Goal: Task Accomplishment & Management: Manage account settings

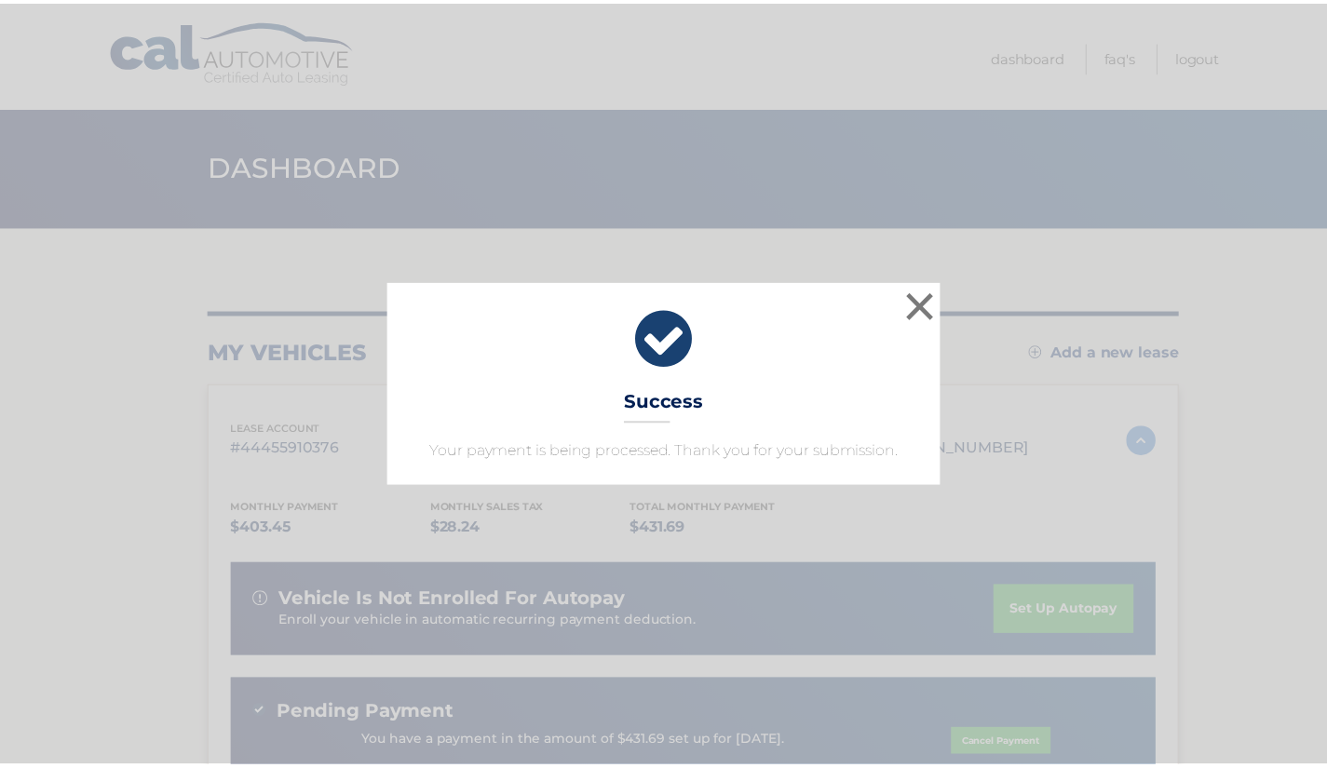
scroll to position [1, 0]
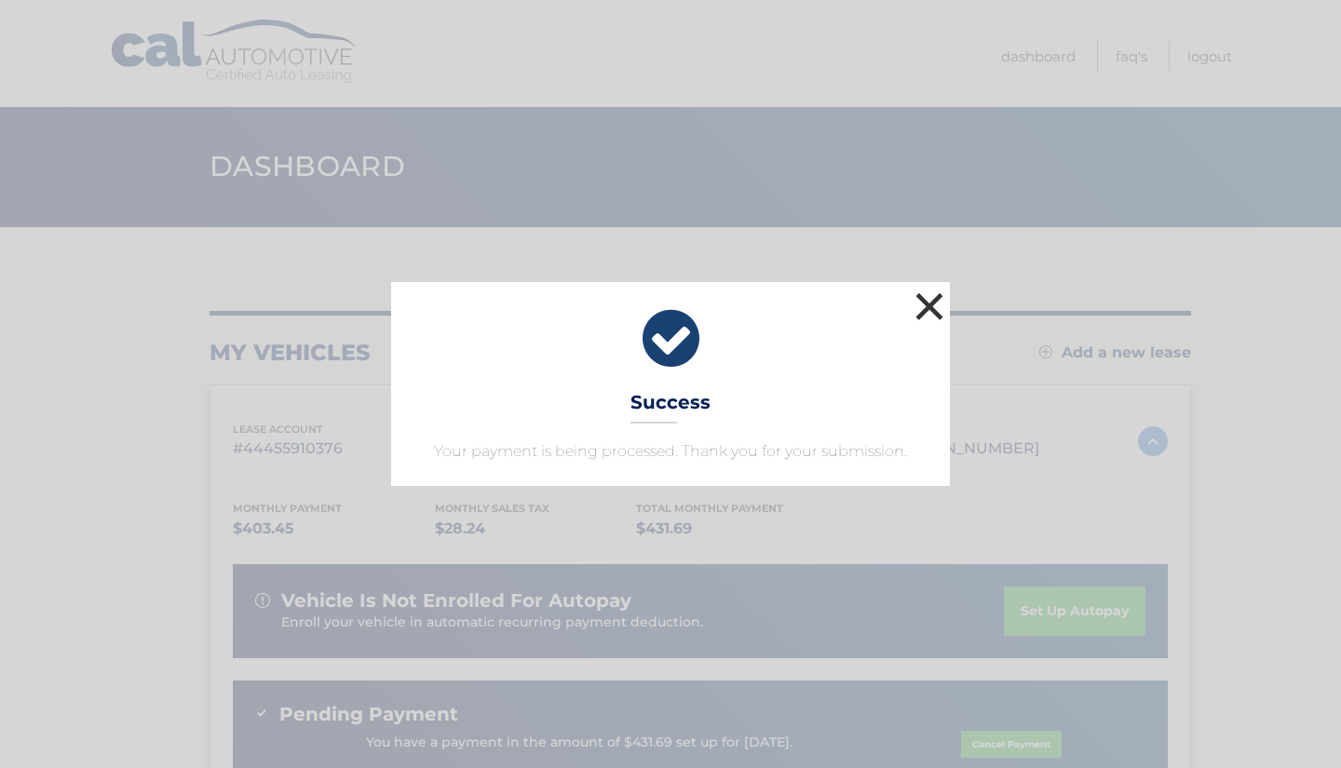
click at [927, 306] on button "×" at bounding box center [929, 306] width 37 height 37
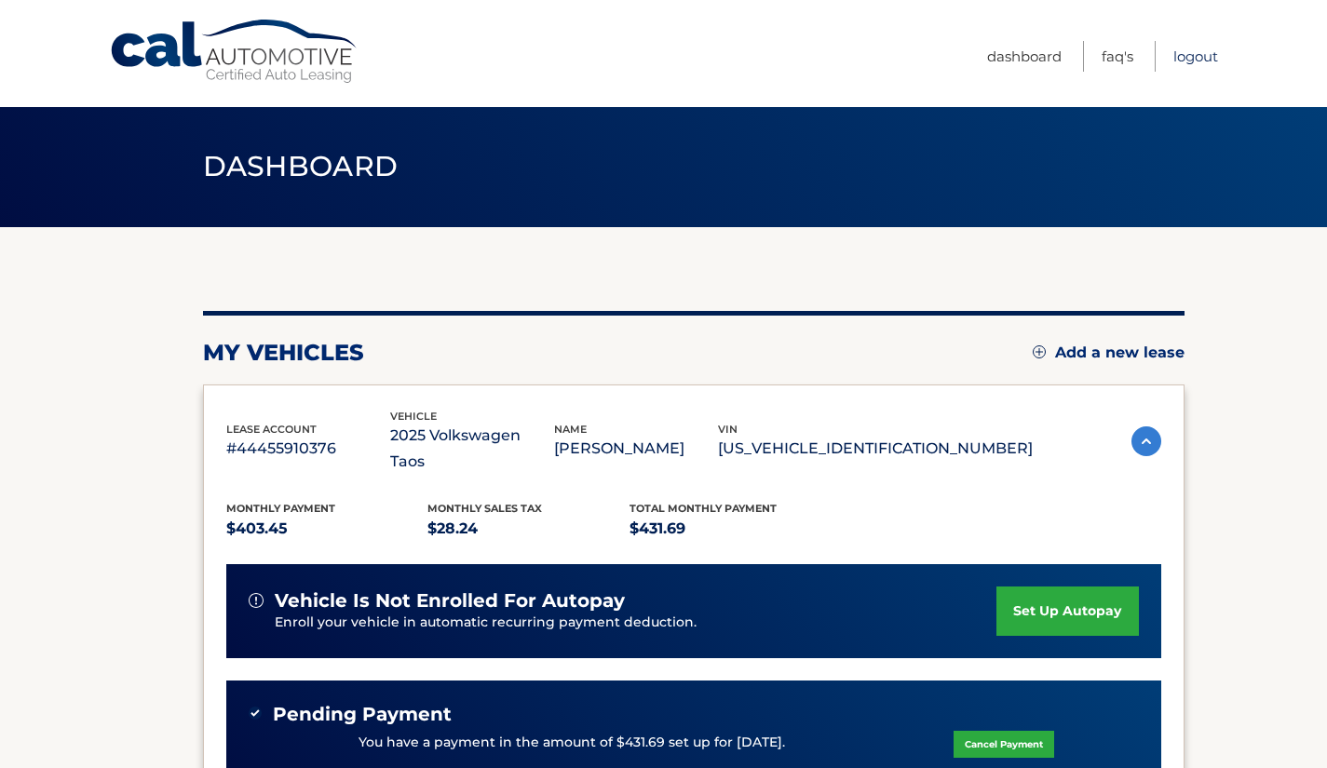
click at [1205, 54] on link "Logout" at bounding box center [1196, 56] width 45 height 31
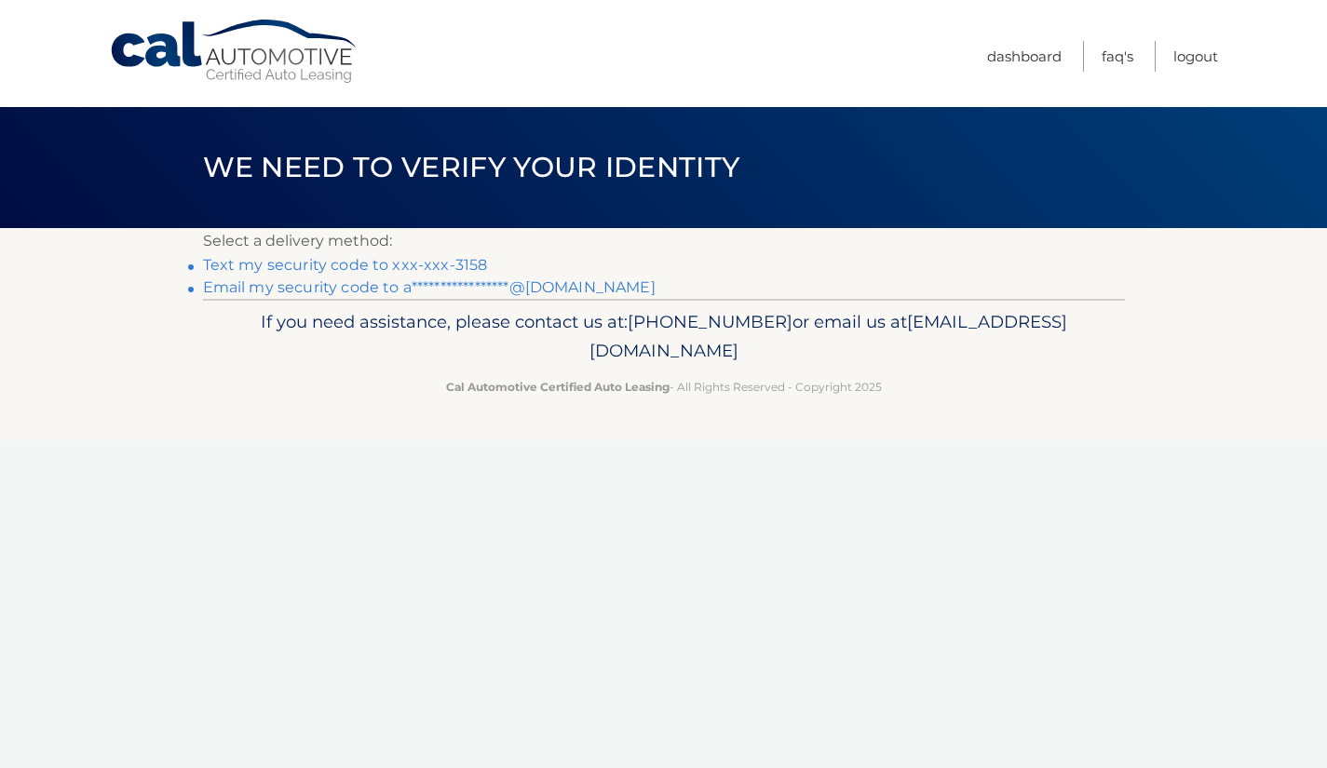
click at [455, 265] on link "Text my security code to xxx-xxx-3158" at bounding box center [345, 265] width 285 height 18
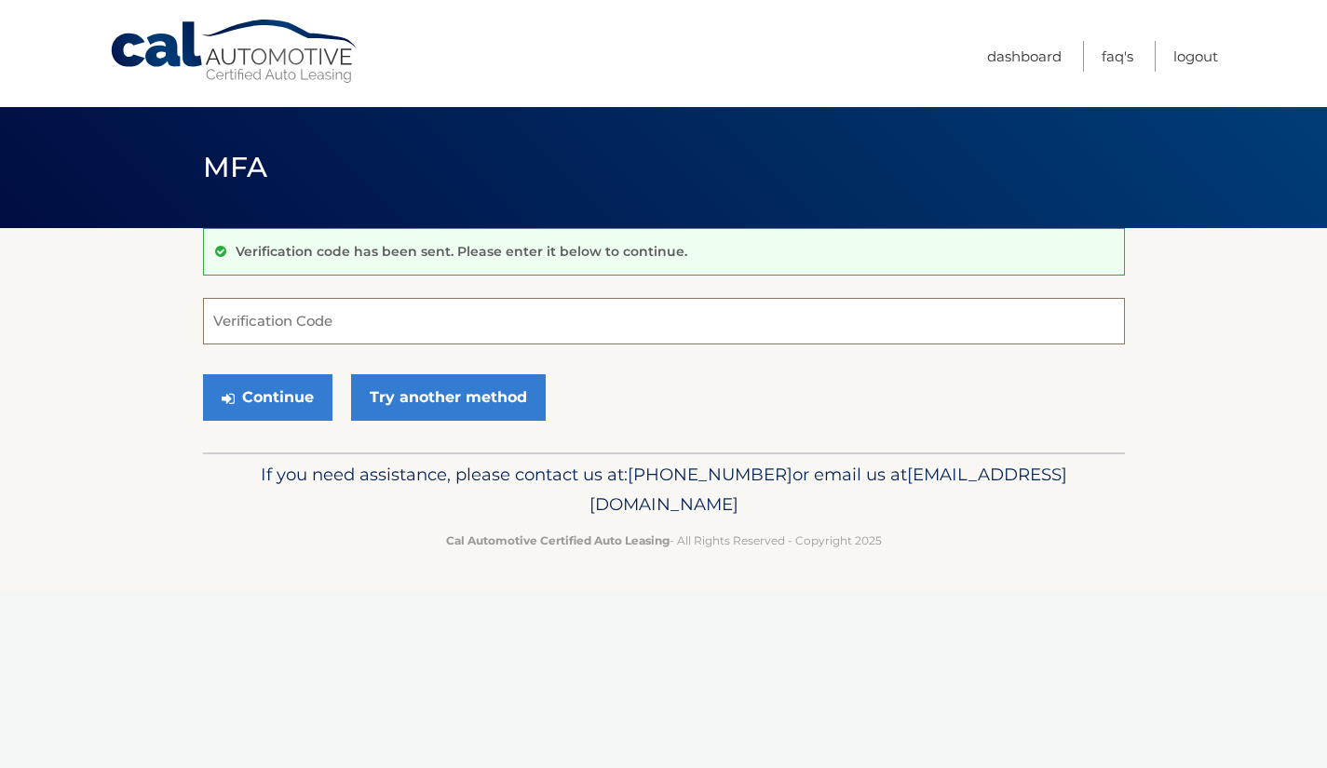
click at [547, 328] on input "Verification Code" at bounding box center [664, 321] width 922 height 47
type input "338021"
click at [231, 392] on icon "submit" at bounding box center [228, 398] width 13 height 15
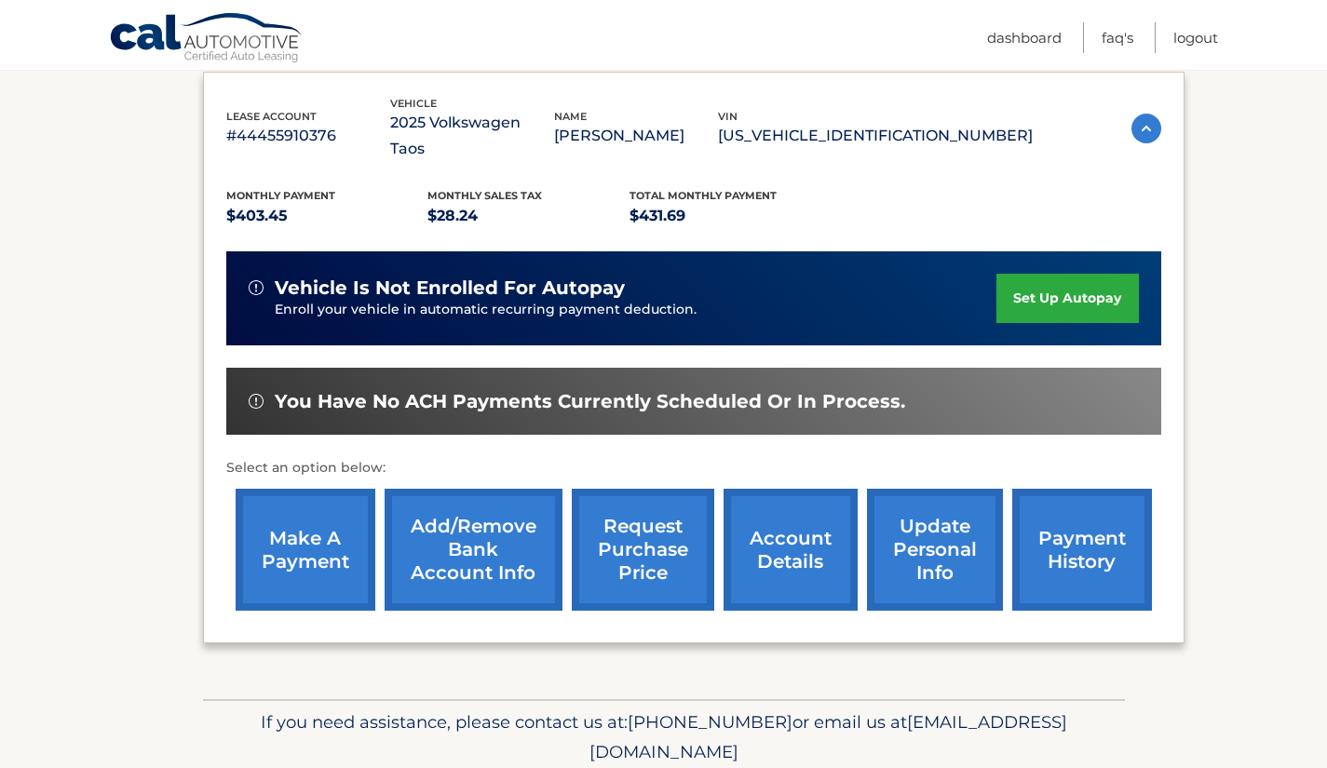
scroll to position [311, 0]
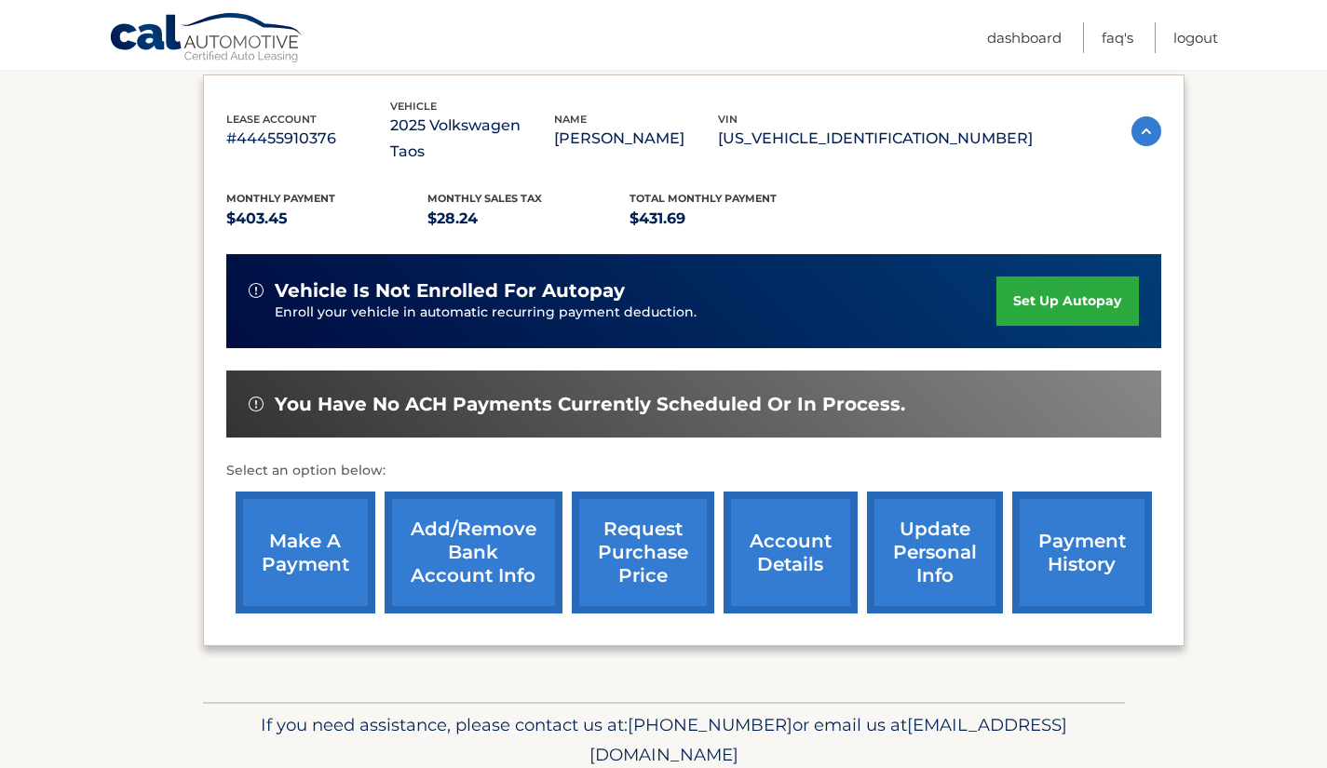
click at [284, 528] on link "make a payment" at bounding box center [306, 553] width 140 height 122
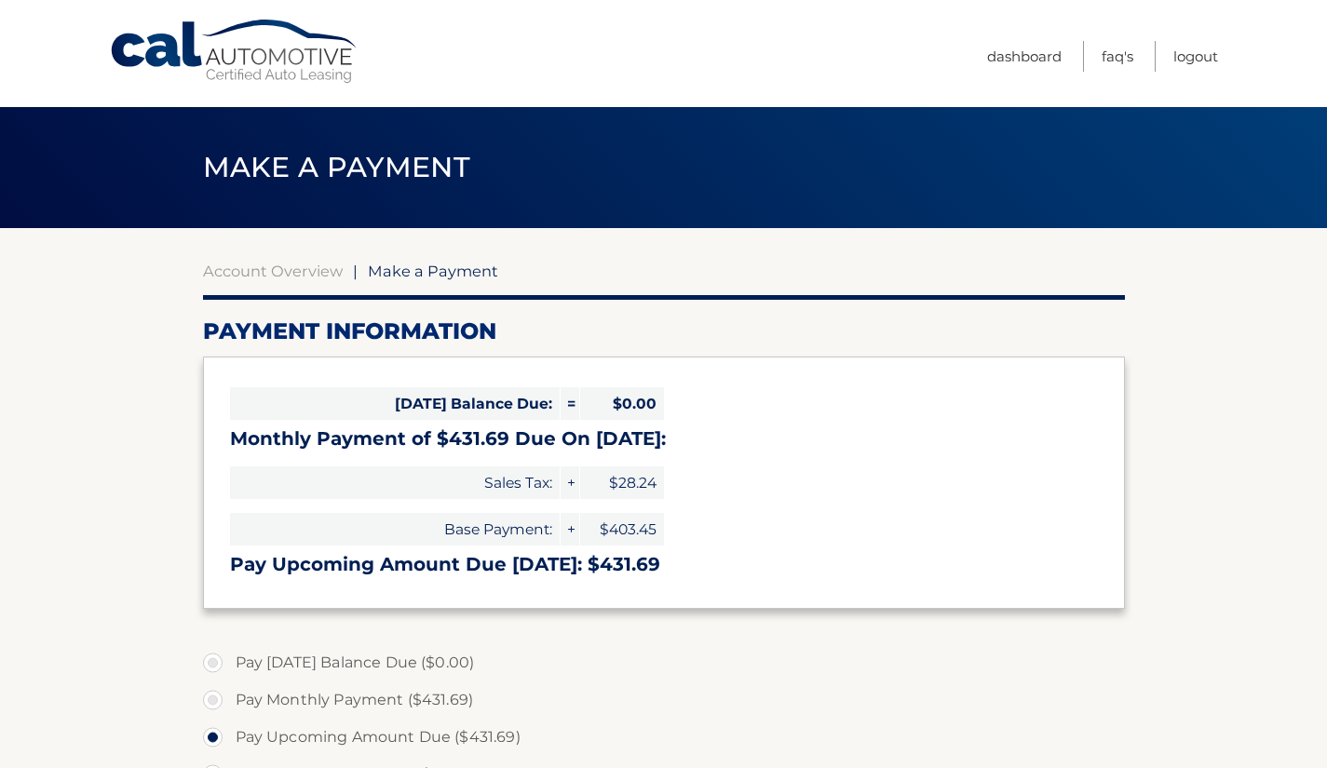
select select "MjEzNzkwNWYtMzdmMy00ZmJkLTkzMzQtYjcyYWI5N2I4MWIx"
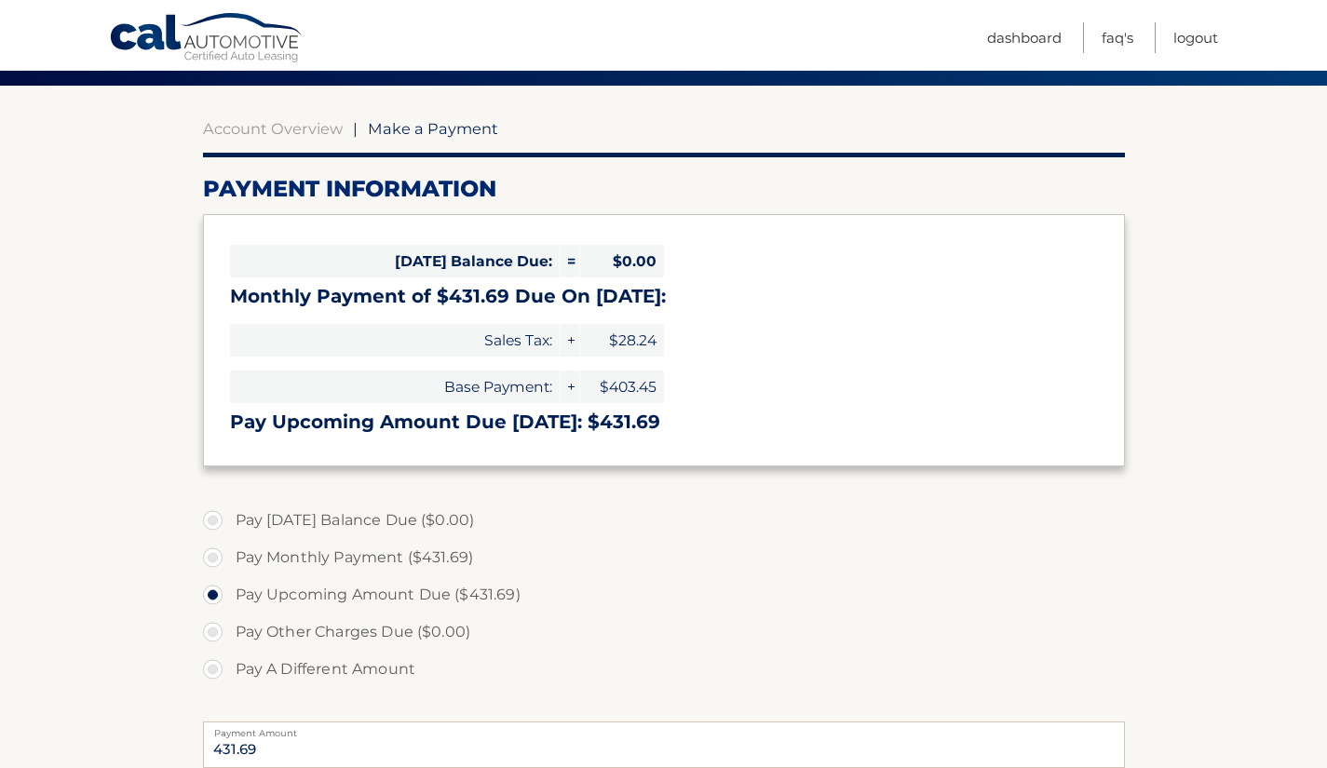
scroll to position [147, 0]
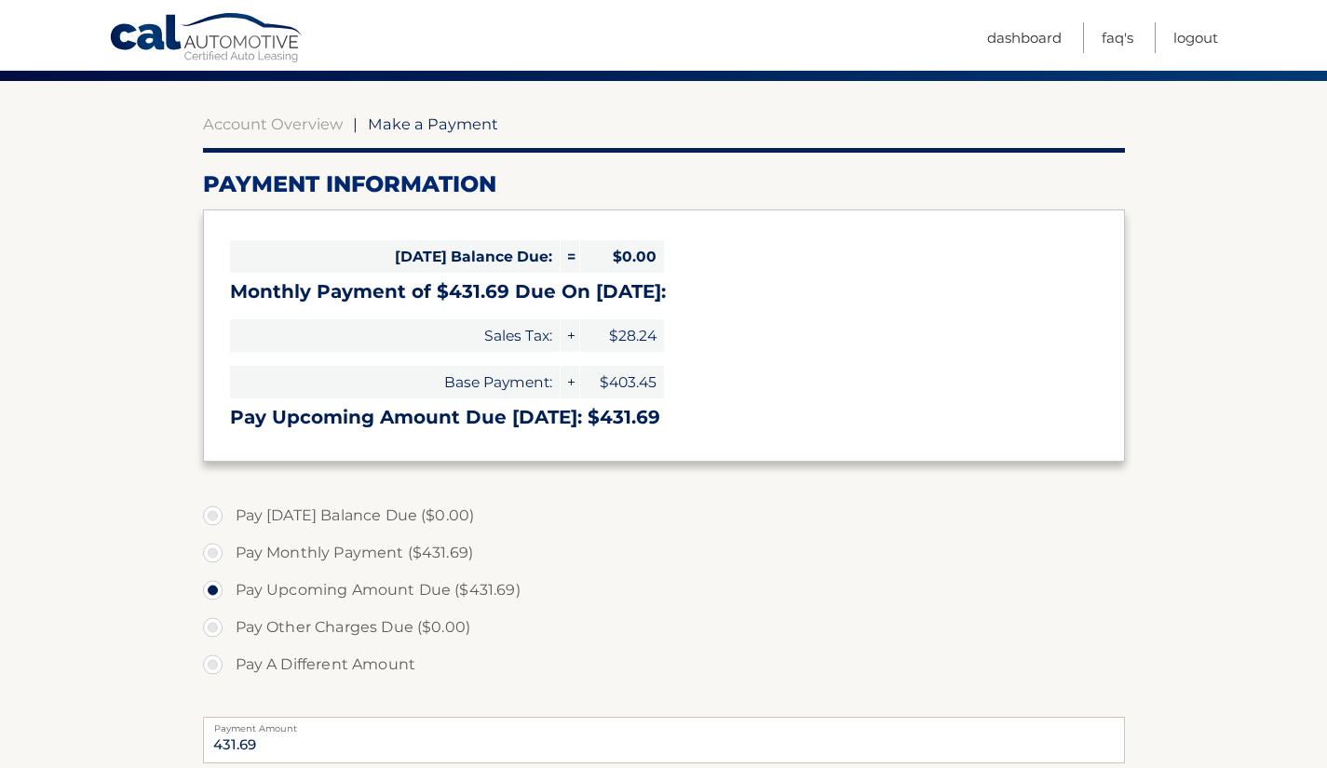
click at [402, 559] on label "Pay Monthly Payment ($431.69)" at bounding box center [664, 553] width 922 height 37
click at [229, 559] on input "Pay Monthly Payment ($431.69)" at bounding box center [220, 550] width 19 height 30
radio input "true"
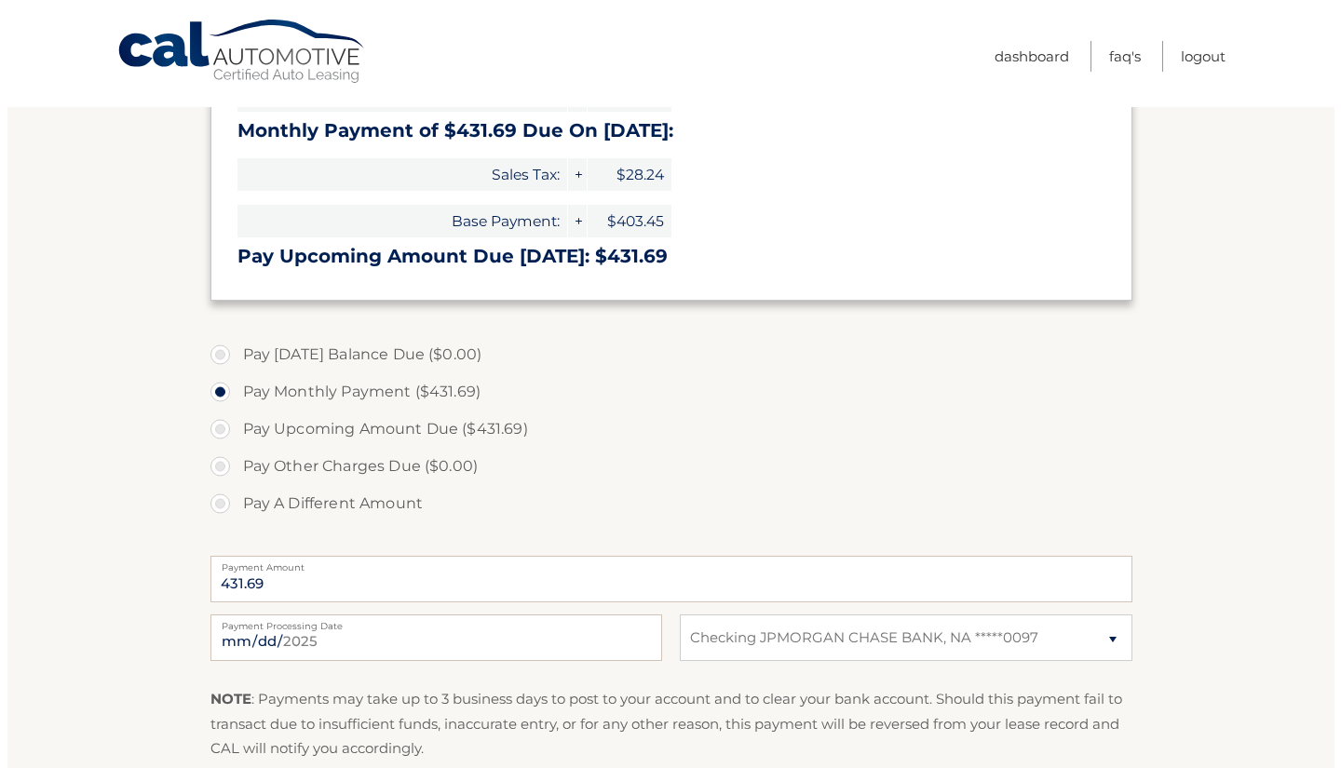
scroll to position [563, 0]
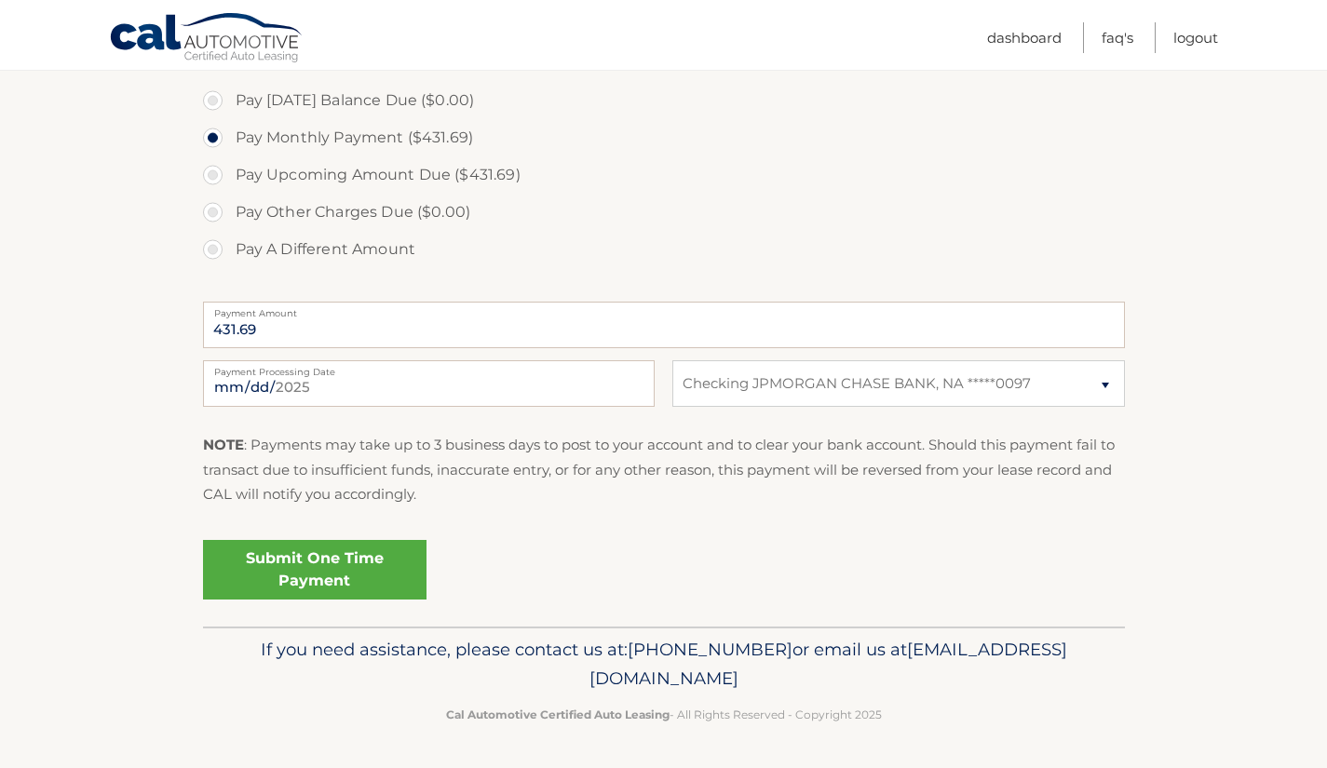
click at [388, 576] on link "Submit One Time Payment" at bounding box center [315, 570] width 224 height 60
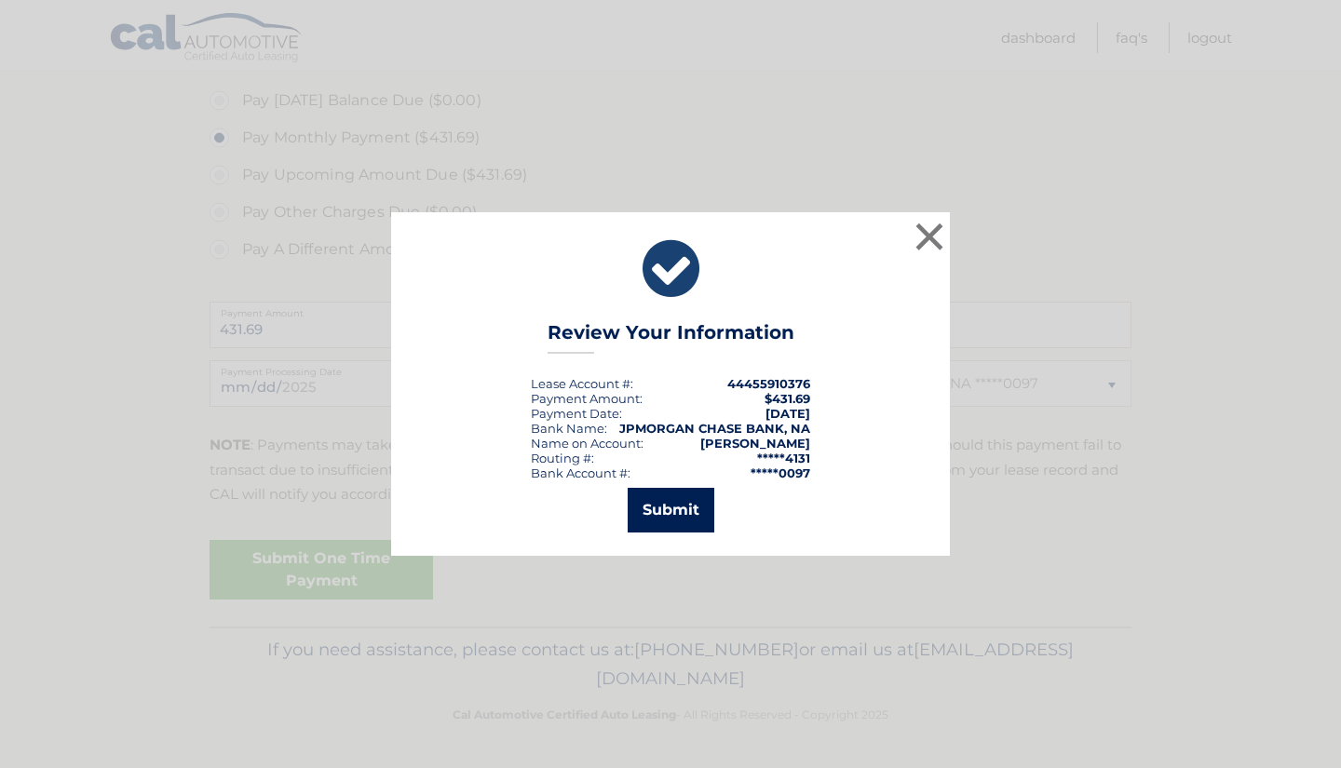
click at [671, 516] on button "Submit" at bounding box center [671, 510] width 87 height 45
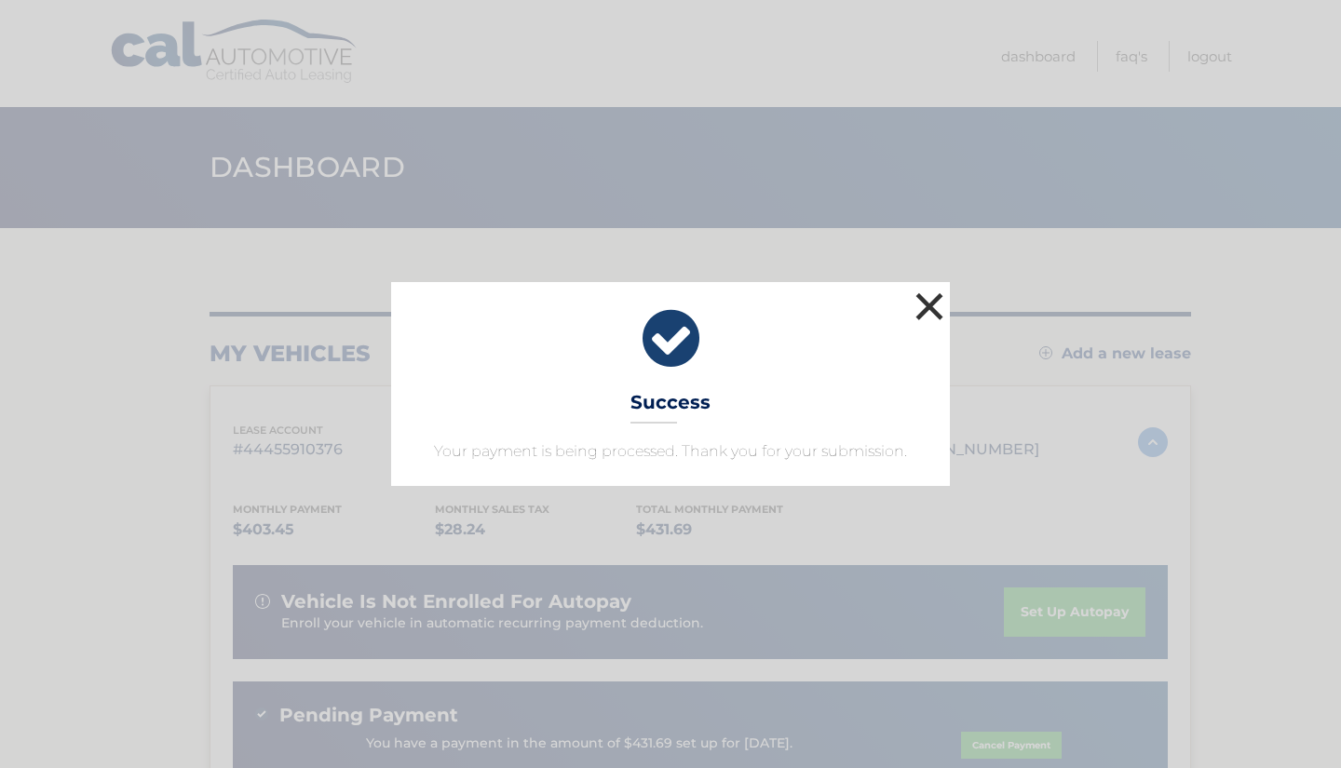
click at [928, 309] on button "×" at bounding box center [929, 306] width 37 height 37
